Goal: Task Accomplishment & Management: Use online tool/utility

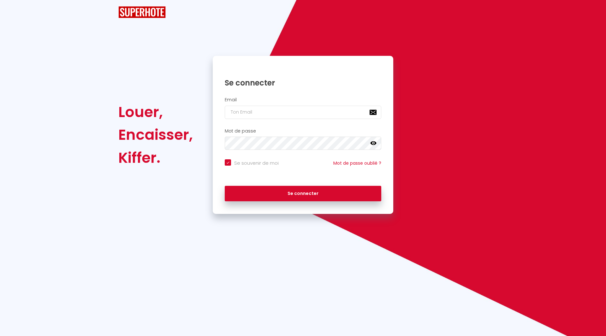
checkbox input "true"
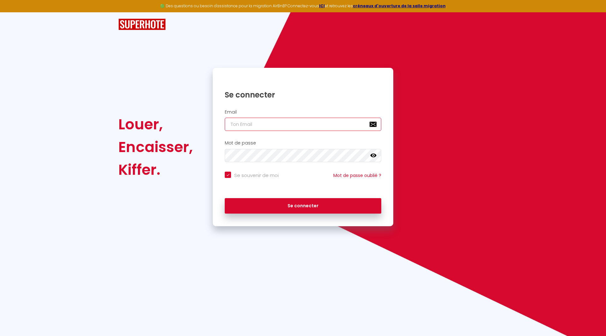
click at [243, 122] on input "email" at bounding box center [303, 124] width 157 height 13
type input "f"
checkbox input "true"
type input "fo"
checkbox input "true"
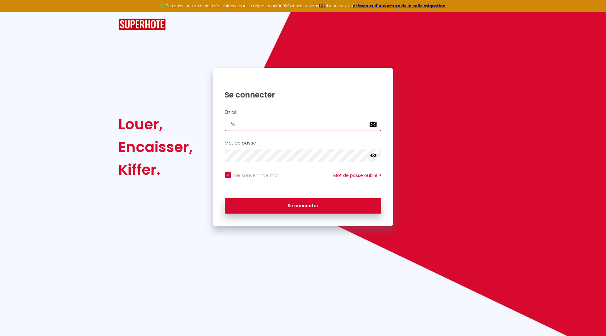
type input "fou"
checkbox input "true"
type input "foul"
checkbox input "true"
type input "foulo"
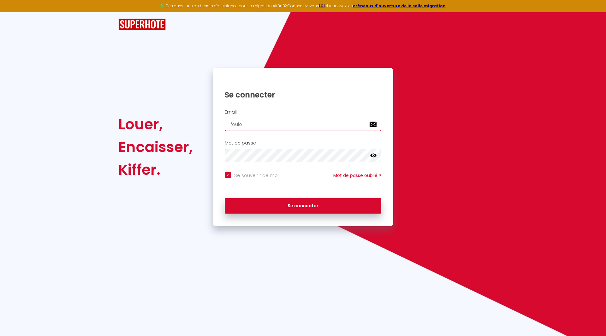
checkbox input "true"
type input "foulon"
checkbox input "true"
type input "foulon."
checkbox input "true"
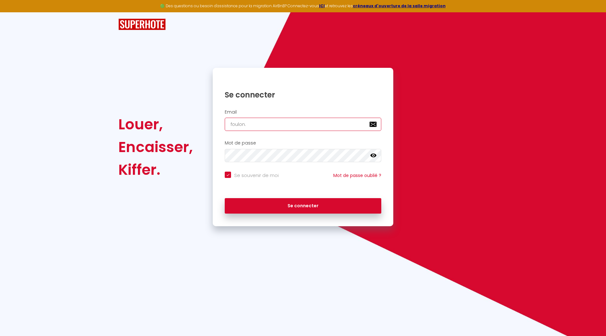
type input "foulon.r"
checkbox input "true"
type input "[DOMAIN_NAME]"
checkbox input "true"
type input "foulon.rom"
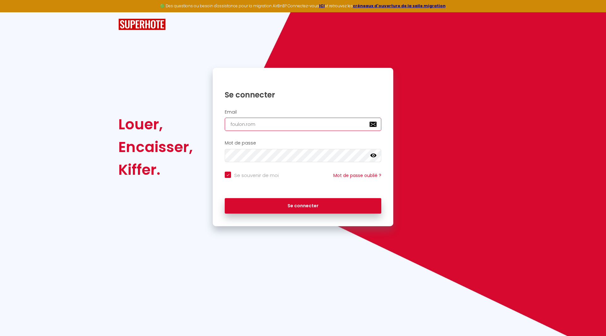
checkbox input "true"
type input "[DOMAIN_NAME]"
checkbox input "true"
type input "foulon.r"
checkbox input "true"
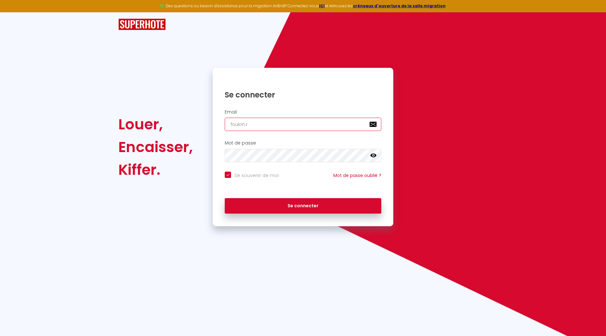
type input "foulon."
checkbox input "true"
type input "foulon"
checkbox input "true"
type input "foulo"
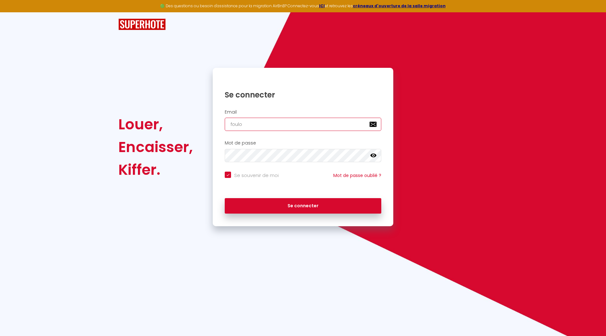
checkbox input "true"
type input "foul"
checkbox input "true"
type input "fou"
checkbox input "true"
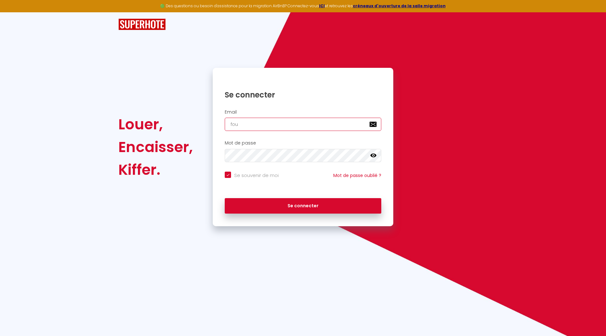
type input "fo"
checkbox input "true"
type input "f"
checkbox input "true"
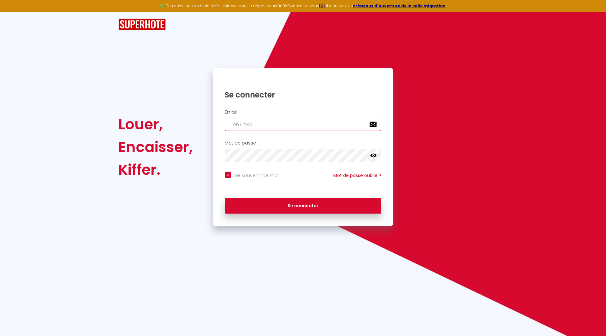
type input "g"
checkbox input "true"
type input "ge"
checkbox input "true"
type input "ges"
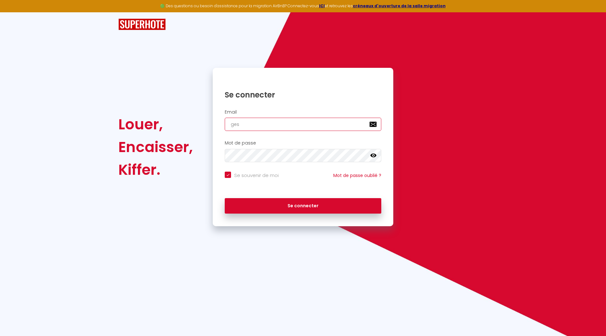
checkbox input "true"
type input "gest"
checkbox input "true"
type input "gesti"
checkbox input "true"
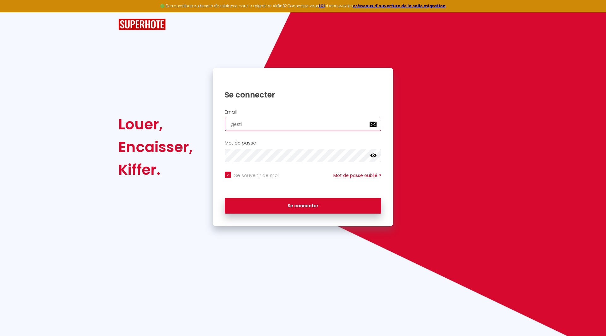
type input "gestio"
checkbox input "true"
type input "gestion"
checkbox input "true"
type input "gestion."
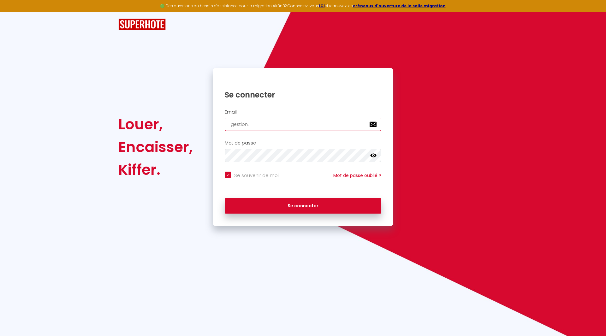
checkbox input "true"
type input "gestion.l"
checkbox input "true"
type input "gestion.lo"
checkbox input "true"
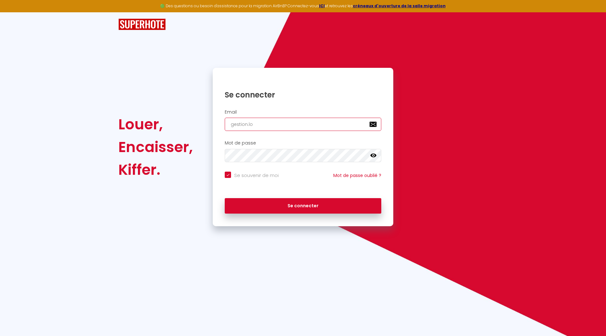
type input "gestion.loc"
checkbox input "true"
type input "gestion.loca"
checkbox input "true"
type input "gestion.locat"
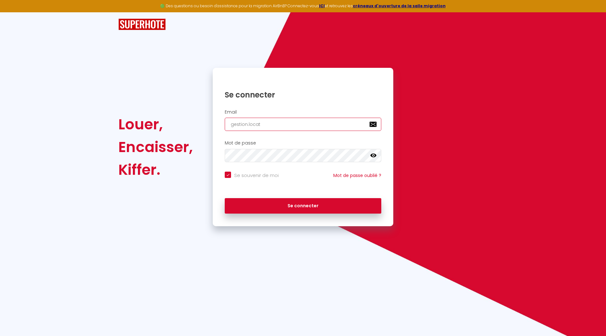
checkbox input "true"
type input "gestion.locati"
checkbox input "true"
type input "gestion.locativ"
checkbox input "true"
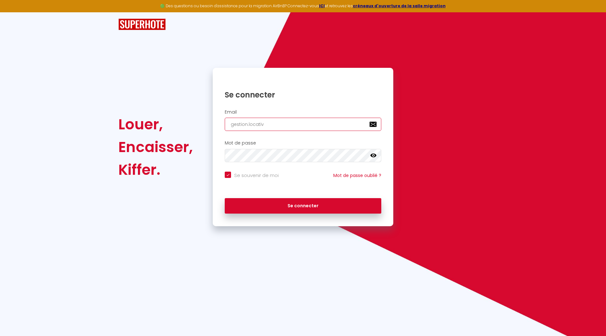
type input "gestion.locative"
checkbox input "true"
type input "gestion.locative."
checkbox input "true"
type input "gestion.locative.r"
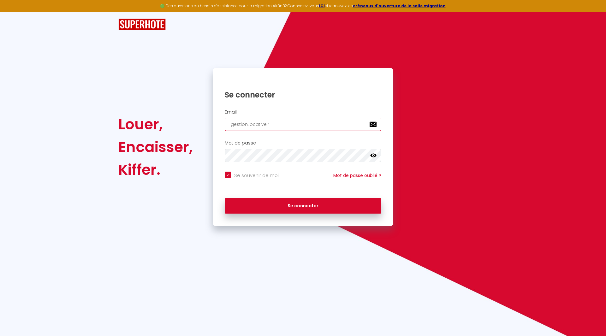
checkbox input "true"
type input "gestion.locative.rc"
checkbox input "true"
type input "gestion.locative.rc@"
checkbox input "true"
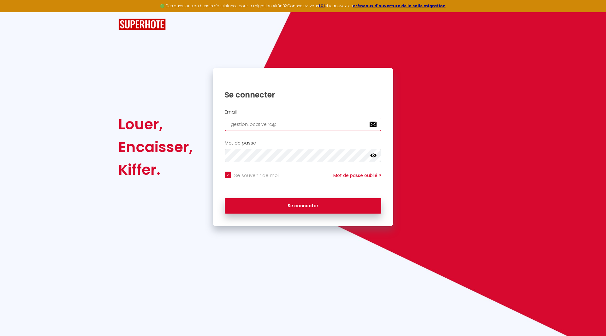
type input "gestion.locative.rc@g"
checkbox input "true"
type input "gestion.locative.rc@gm"
checkbox input "true"
type input "gestion.locative.rc@gma"
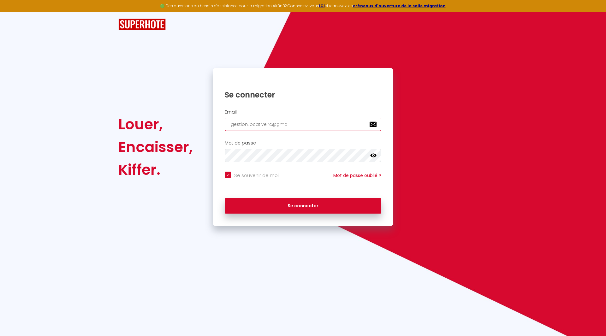
checkbox input "true"
type input "gestion.locative.rc@gmai"
checkbox input "true"
type input "[EMAIL_ADDRESS]"
checkbox input "true"
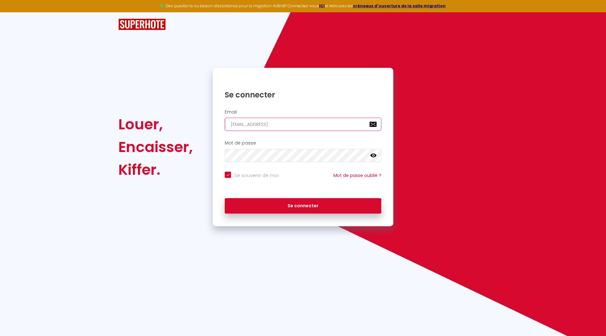
type input "[EMAIL_ADDRESS]."
checkbox input "true"
type input "gestion.locative.rc@gmail.c"
checkbox input "true"
type input "[EMAIL_ADDRESS][DOMAIN_NAME]"
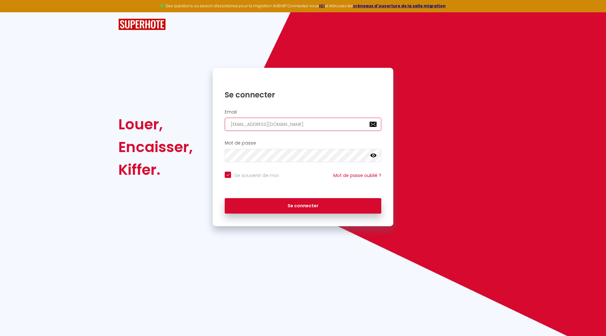
checkbox input "true"
type input "[EMAIL_ADDRESS][DOMAIN_NAME]"
checkbox input "true"
type input "[EMAIL_ADDRESS][DOMAIN_NAME]"
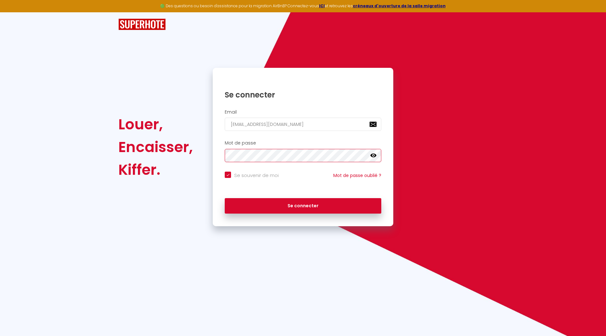
click at [225, 198] on button "Se connecter" at bounding box center [303, 206] width 157 height 16
checkbox input "true"
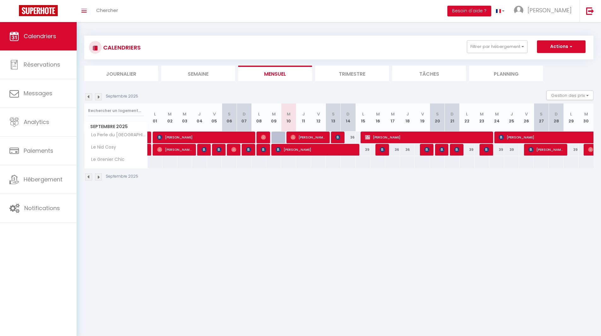
click at [98, 98] on img at bounding box center [98, 96] width 7 height 7
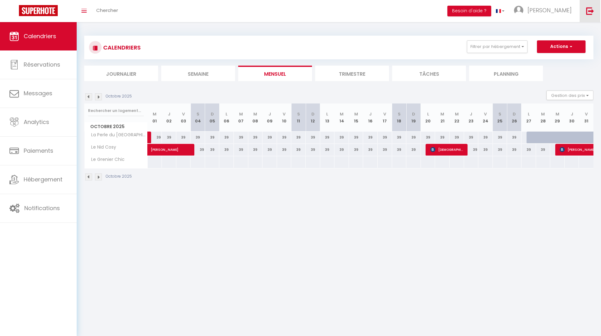
click at [591, 9] on img at bounding box center [590, 11] width 8 height 8
